Goal: Task Accomplishment & Management: Complete application form

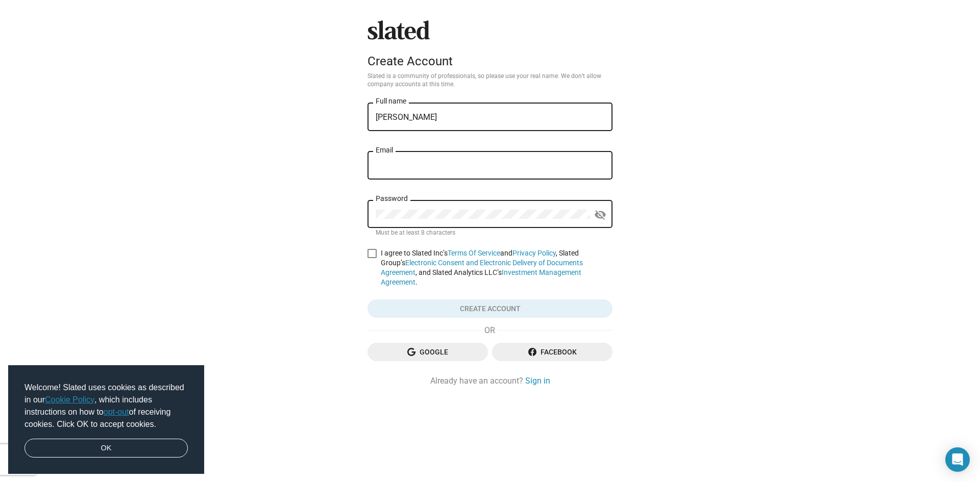
type input "[PERSON_NAME]"
click at [414, 164] on input "Email" at bounding box center [490, 165] width 229 height 9
type input "[EMAIL_ADDRESS][DOMAIN_NAME]"
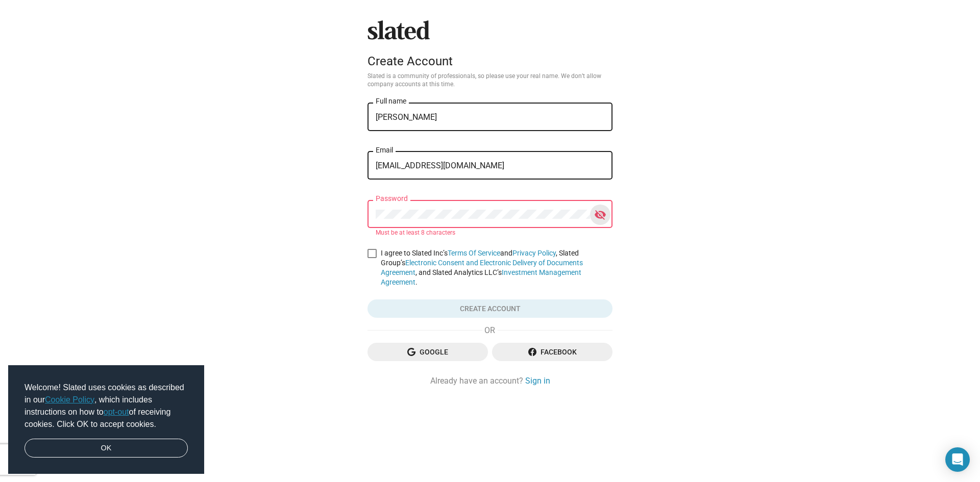
click at [599, 216] on mat-icon "visibility_off" at bounding box center [600, 215] width 12 height 16
click at [169, 446] on link "OK" at bounding box center [105, 448] width 163 height 19
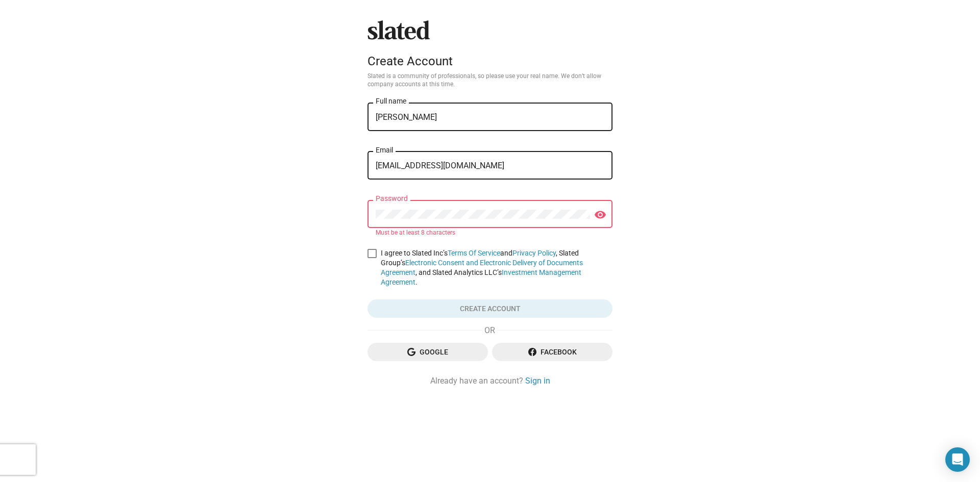
click at [577, 220] on div "Password" at bounding box center [483, 213] width 214 height 30
click at [378, 251] on label "I agree to Slated Inc’s Terms Of Service and Privacy Policy , Slated Group’s El…" at bounding box center [489, 267] width 245 height 39
click at [372, 258] on input "I agree to Slated Inc’s Terms Of Service and Privacy Policy , Slated Group’s El…" at bounding box center [371, 258] width 1 height 1
checkbox input "true"
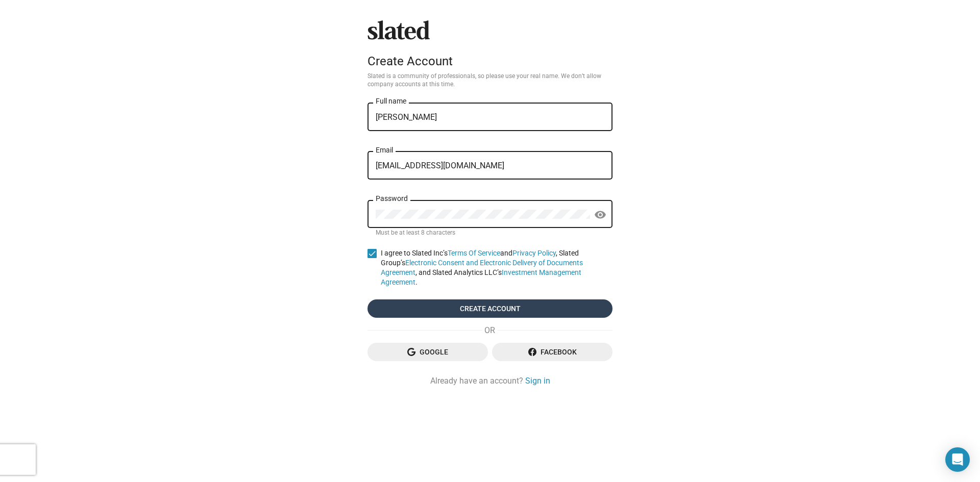
click at [498, 300] on span "Create account" at bounding box center [490, 309] width 229 height 18
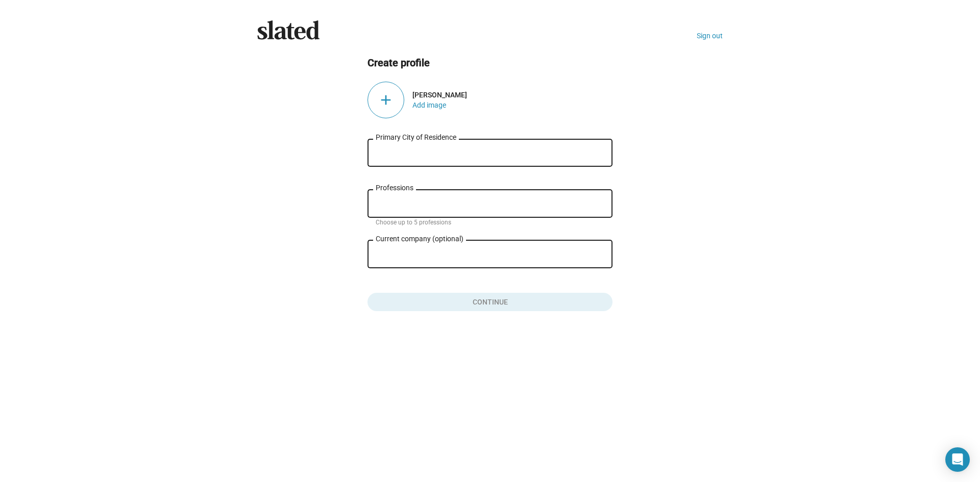
click at [498, 151] on input "Primary City of Residence" at bounding box center [490, 152] width 229 height 9
type input "[GEOGRAPHIC_DATA], [GEOGRAPHIC_DATA], [GEOGRAPHIC_DATA]"
click at [395, 207] on input "Professions" at bounding box center [492, 204] width 229 height 9
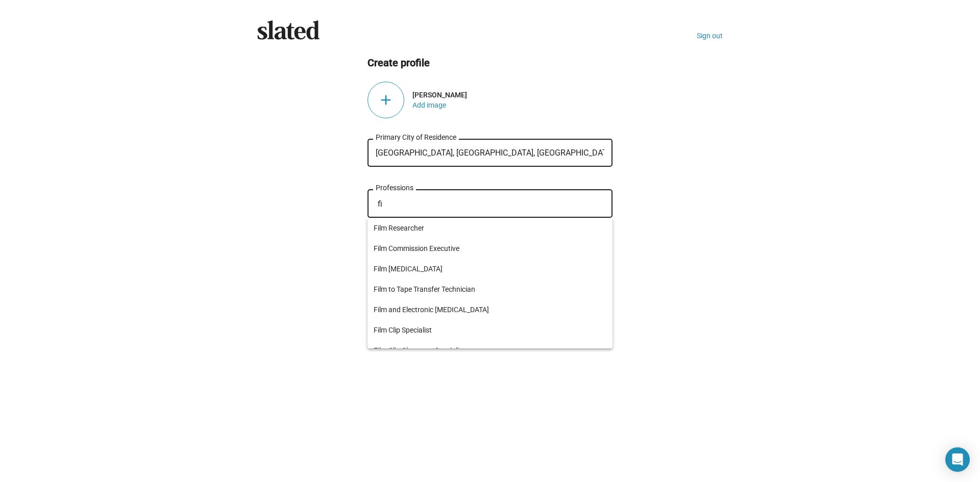
type input "f"
type input "direc"
click at [478, 234] on span "Director" at bounding box center [489, 228] width 233 height 20
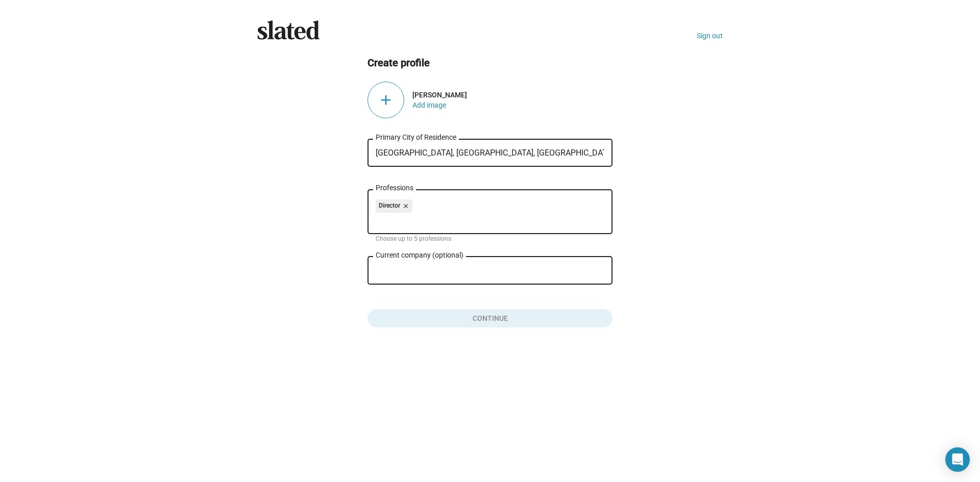
click at [447, 275] on input "Current company (optional)" at bounding box center [483, 270] width 214 height 9
click at [422, 107] on button "Add image" at bounding box center [429, 105] width 34 height 8
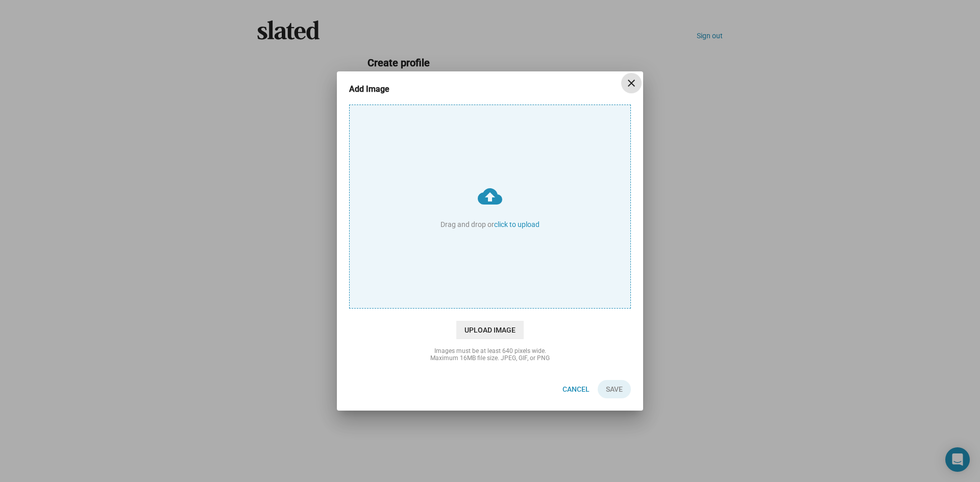
drag, startPoint x: 501, startPoint y: 255, endPoint x: 500, endPoint y: 269, distance: 14.8
click at [501, 261] on input "cloud_upload Drag and drop or click to upload" at bounding box center [490, 206] width 281 height 203
click at [630, 73] on button "close" at bounding box center [631, 83] width 20 height 20
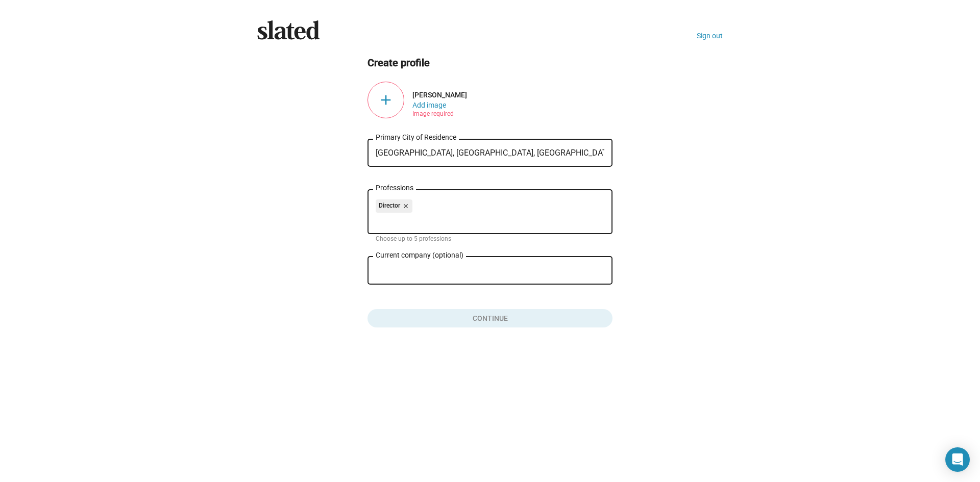
click at [450, 273] on input "Current company (optional)" at bounding box center [483, 270] width 214 height 9
drag, startPoint x: 511, startPoint y: 325, endPoint x: 511, endPoint y: 333, distance: 8.2
click at [511, 327] on button "Click here to validate form" at bounding box center [489, 316] width 245 height 22
click at [703, 127] on ng-component "Create profile add [PERSON_NAME] Add image Image required [GEOGRAPHIC_DATA], [G…" at bounding box center [489, 192] width 465 height 272
